Goal: Obtain resource: Download file/media

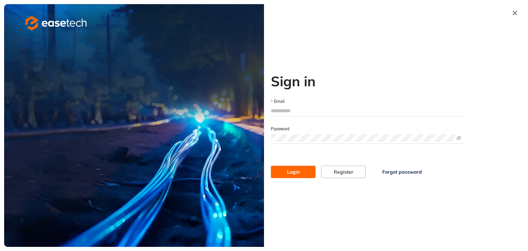
type input "**********"
click at [294, 175] on span "Login" at bounding box center [293, 172] width 13 height 8
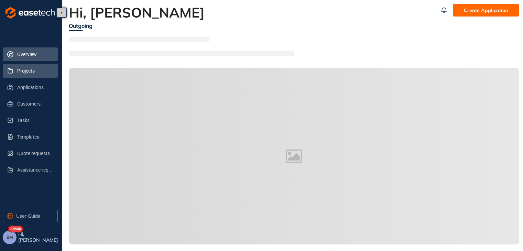
click at [22, 71] on span "Projects" at bounding box center [34, 71] width 35 height 14
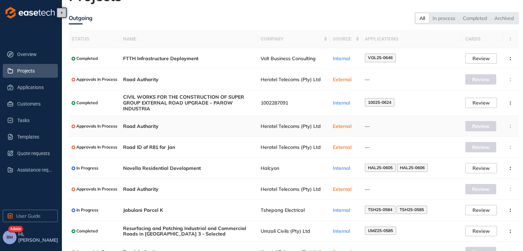
scroll to position [47, 0]
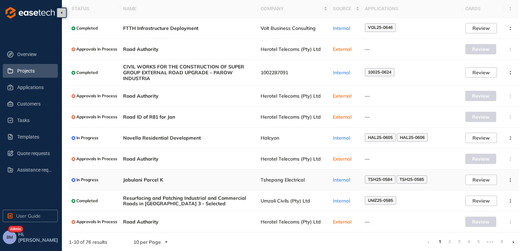
click at [267, 179] on span "Tshepang Electrical" at bounding box center [293, 180] width 67 height 6
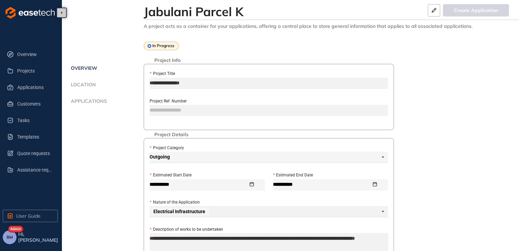
click at [82, 101] on span "Applications" at bounding box center [88, 101] width 38 height 6
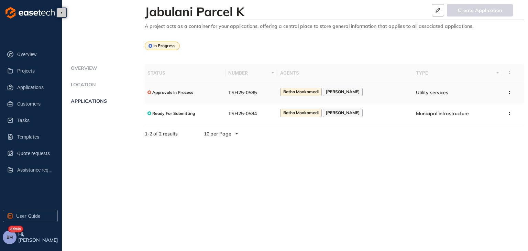
click at [172, 94] on span "Approvals In Process" at bounding box center [172, 92] width 41 height 5
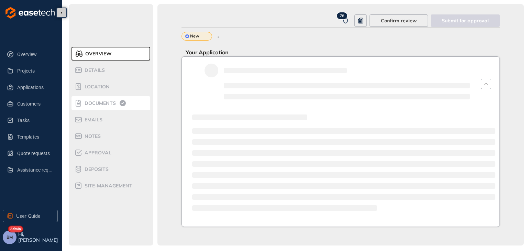
click at [99, 103] on span "Documents" at bounding box center [98, 103] width 33 height 6
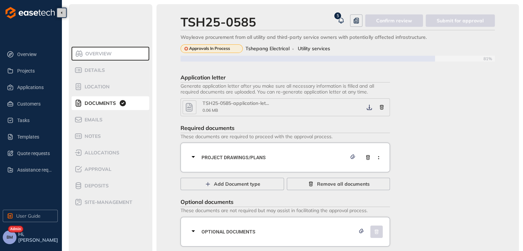
click at [268, 157] on span "Project Drawings/Plans" at bounding box center [273, 158] width 145 height 8
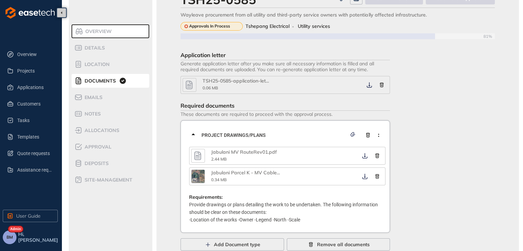
scroll to position [34, 0]
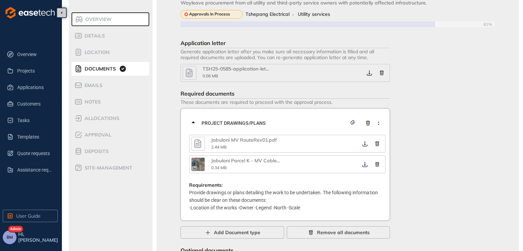
click at [232, 139] on div "Jabulani MV RouteRev01.pdf" at bounding box center [245, 140] width 69 height 6
click at [232, 143] on div "Jabulani MV RouteRev01.pdf 2.44 MB" at bounding box center [284, 143] width 147 height 13
click at [367, 143] on icon "button" at bounding box center [364, 143] width 7 height 5
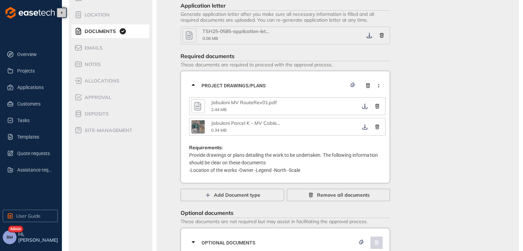
scroll to position [92, 0]
